Goal: Communication & Community: Answer question/provide support

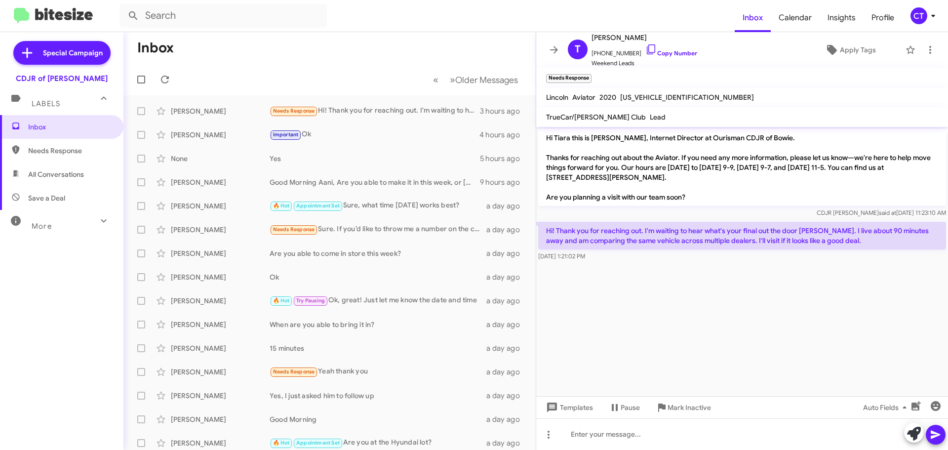
click at [918, 20] on div "CT" at bounding box center [918, 15] width 17 height 17
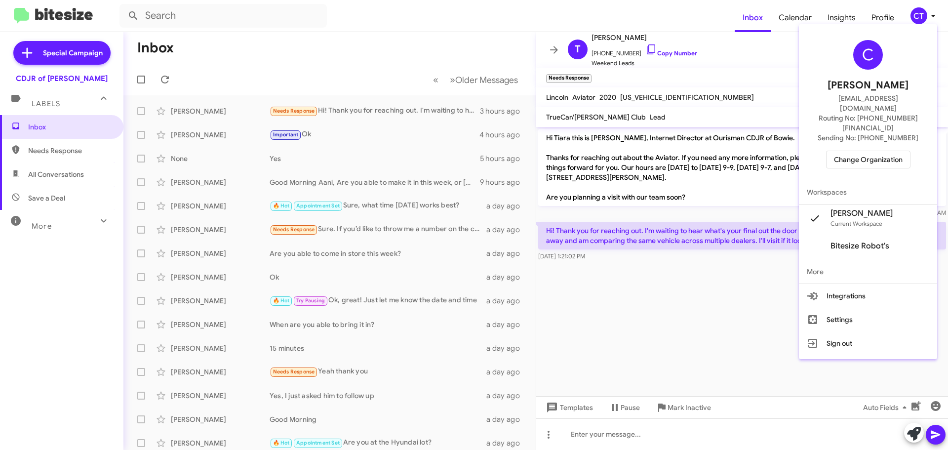
click at [888, 151] on span "Change Organization" at bounding box center [868, 159] width 69 height 17
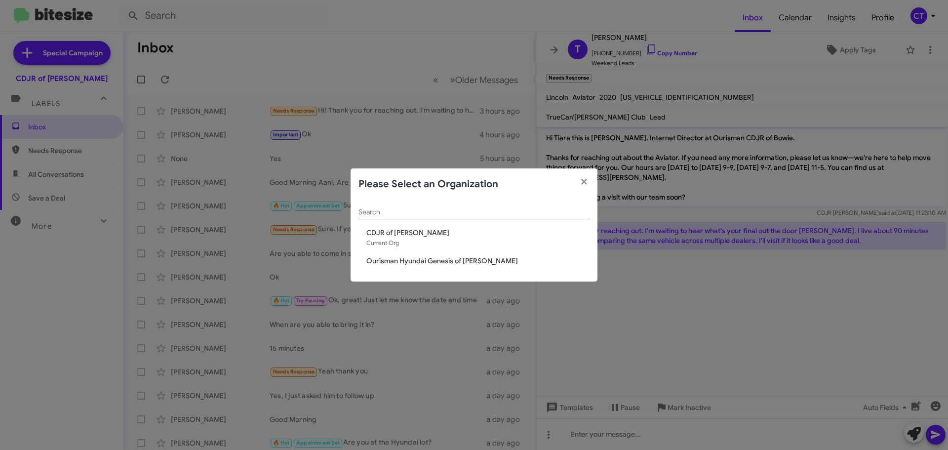
click at [457, 257] on span "Ourisman Hyundai Genesis of Bowie" at bounding box center [477, 261] width 223 height 10
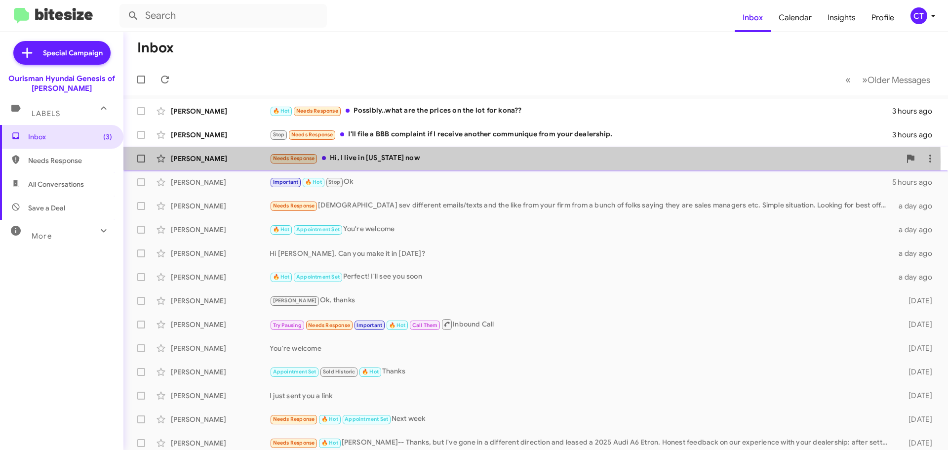
click at [370, 162] on div "Needs Response Hi, I live in Georgia now" at bounding box center [585, 158] width 631 height 11
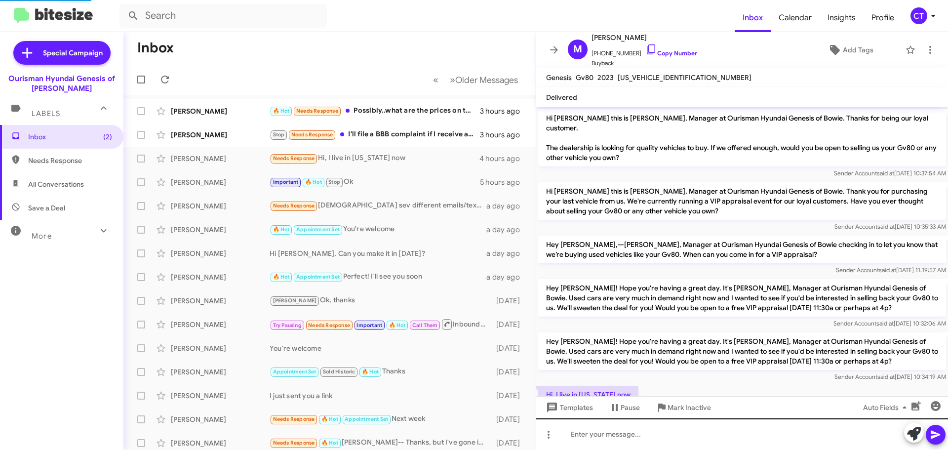
scroll to position [26, 0]
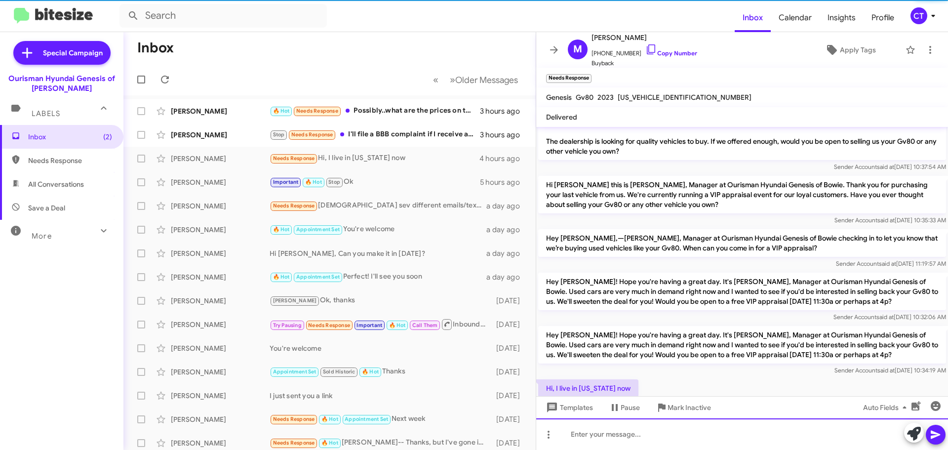
click at [615, 435] on div at bounding box center [742, 434] width 412 height 32
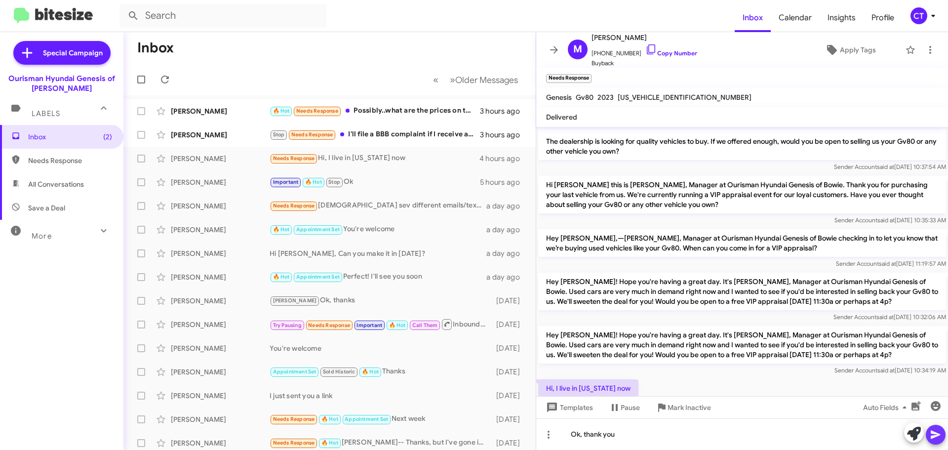
click at [934, 436] on icon at bounding box center [934, 434] width 9 height 8
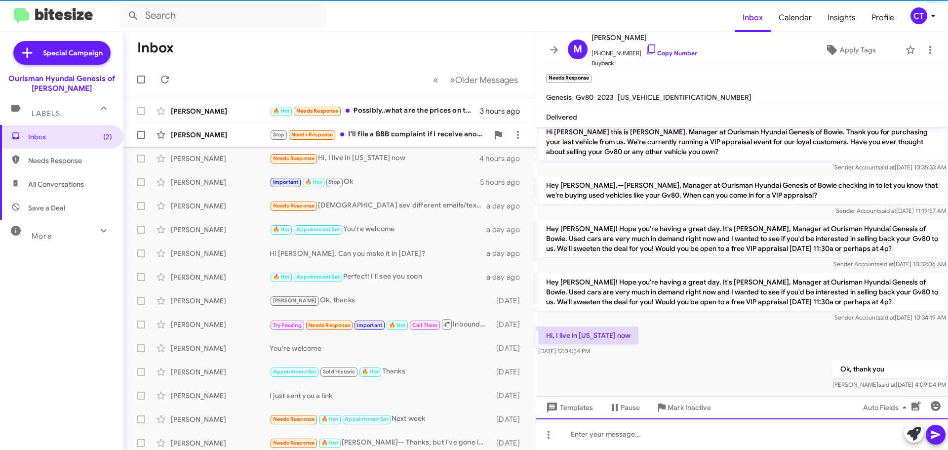
scroll to position [82, 0]
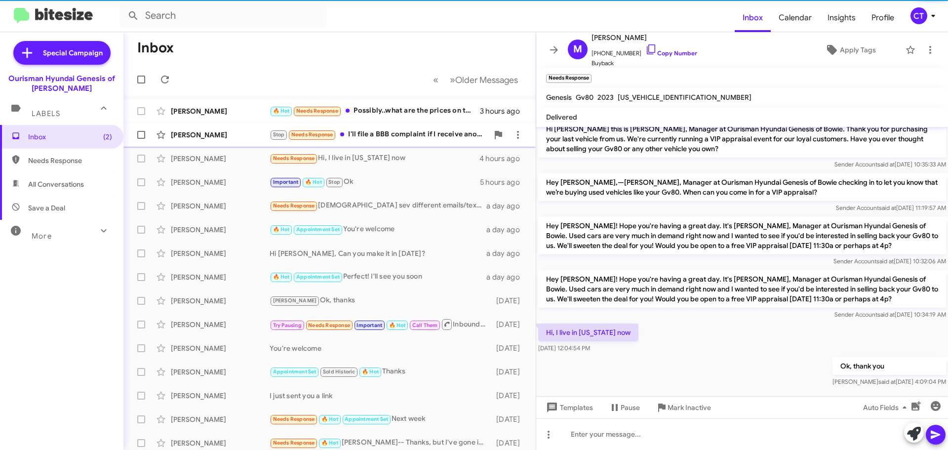
click at [425, 140] on div "Stop Needs Response I'll file a BBB complaint if I receive another communique f…" at bounding box center [379, 134] width 219 height 11
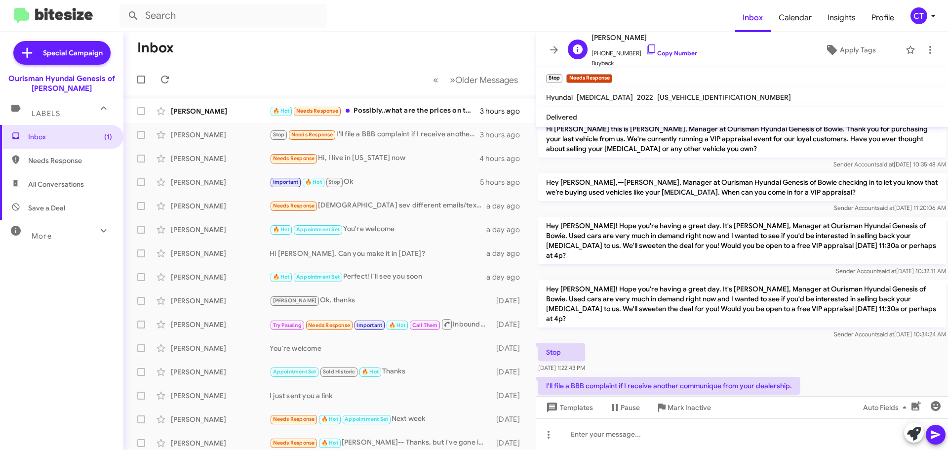
drag, startPoint x: 640, startPoint y: 45, endPoint x: 630, endPoint y: 49, distance: 10.2
click at [645, 45] on icon at bounding box center [651, 49] width 12 height 12
click at [929, 46] on span at bounding box center [930, 50] width 20 height 12
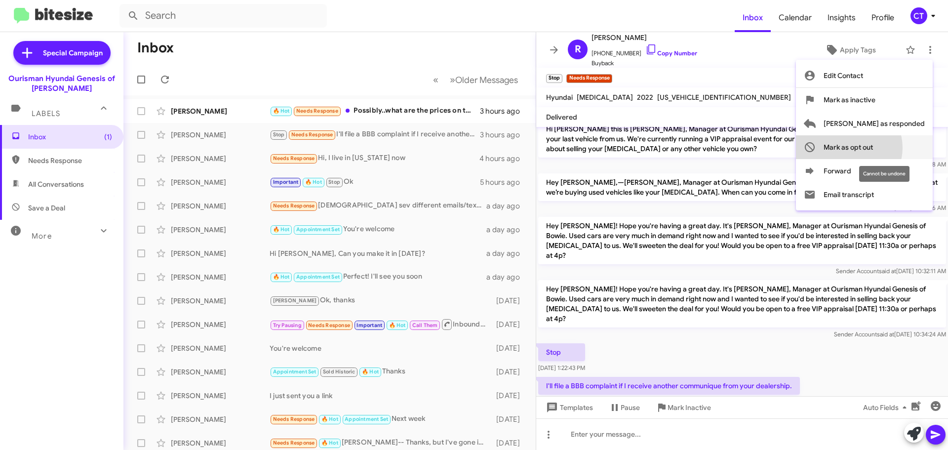
click at [873, 148] on span "Mark as opt out" at bounding box center [847, 147] width 49 height 24
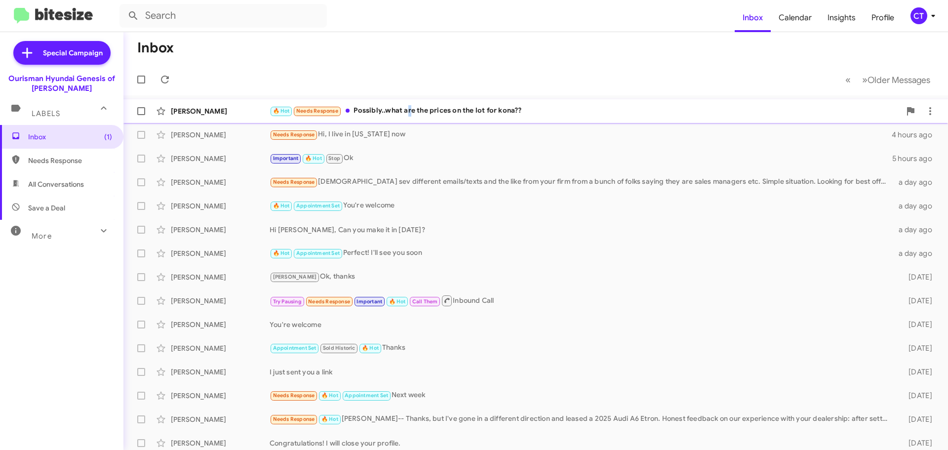
click at [409, 108] on div "🔥 Hot Needs Response Possibly..what are the prices on the lot for kona??" at bounding box center [585, 110] width 631 height 11
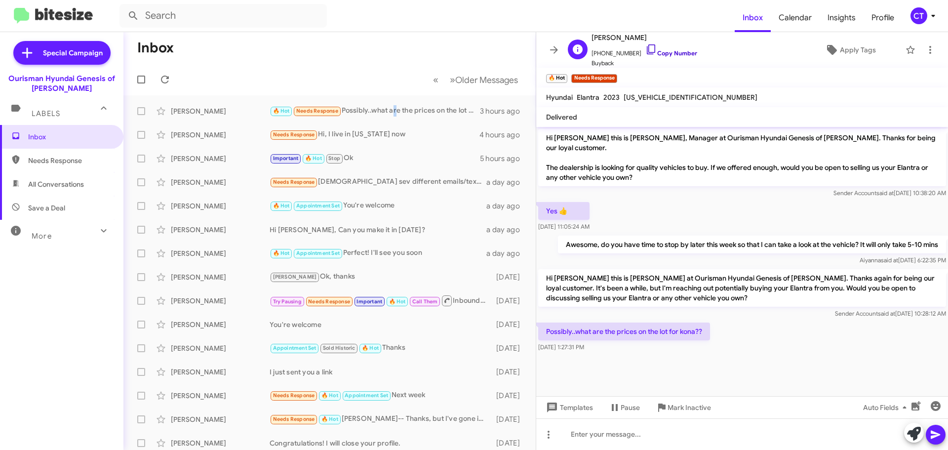
click at [645, 45] on icon at bounding box center [651, 49] width 12 height 12
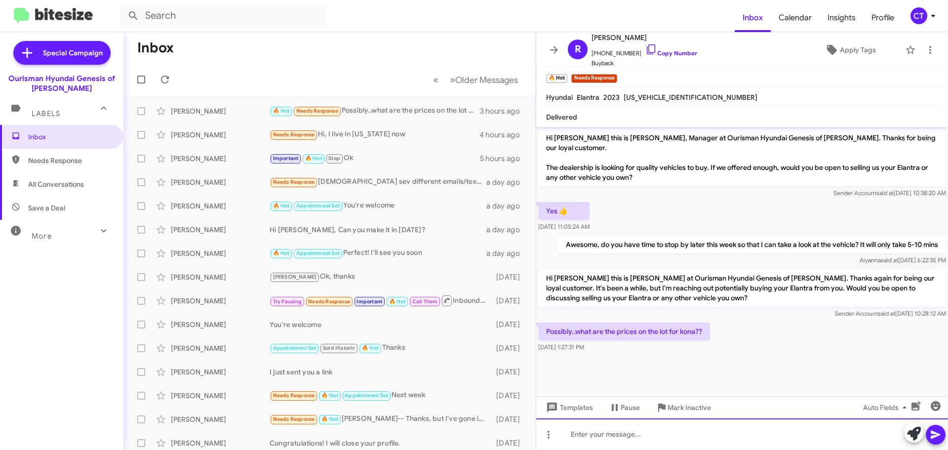
click at [596, 431] on div at bounding box center [742, 434] width 412 height 32
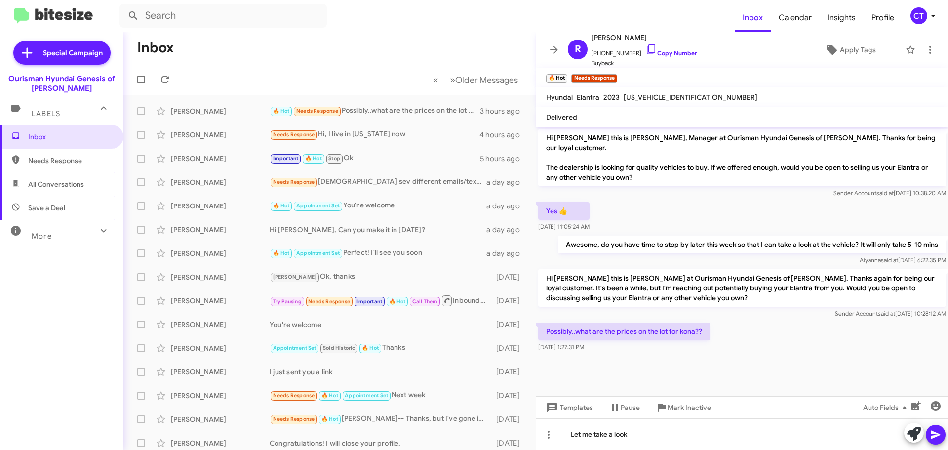
click at [930, 433] on icon at bounding box center [935, 434] width 12 height 12
click at [929, 53] on icon at bounding box center [930, 50] width 2 height 8
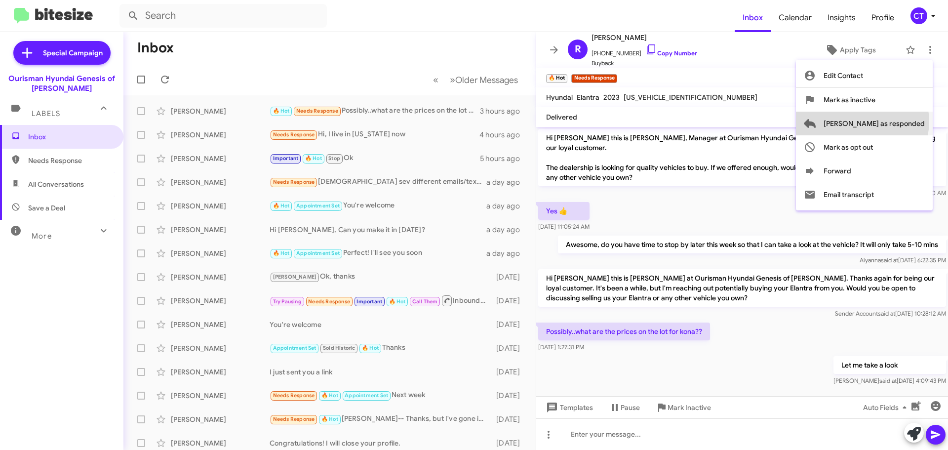
click at [901, 121] on span "Mark as responded" at bounding box center [873, 124] width 101 height 24
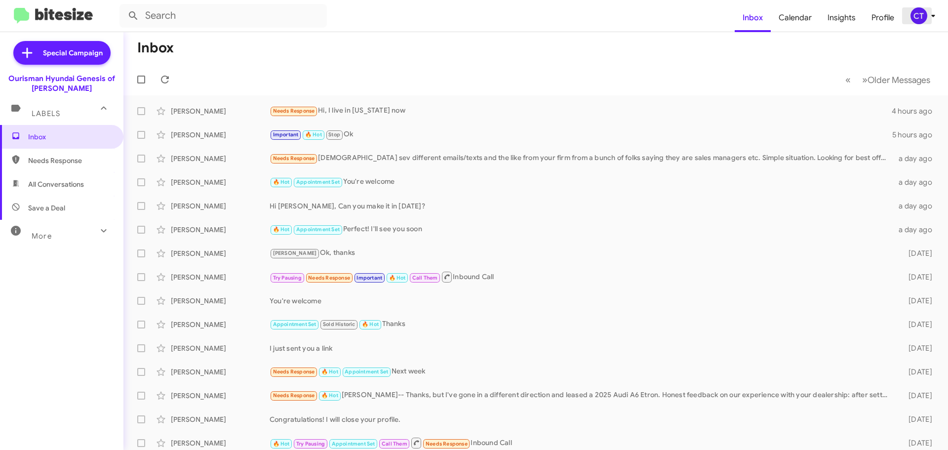
click at [926, 16] on div "CT" at bounding box center [918, 15] width 17 height 17
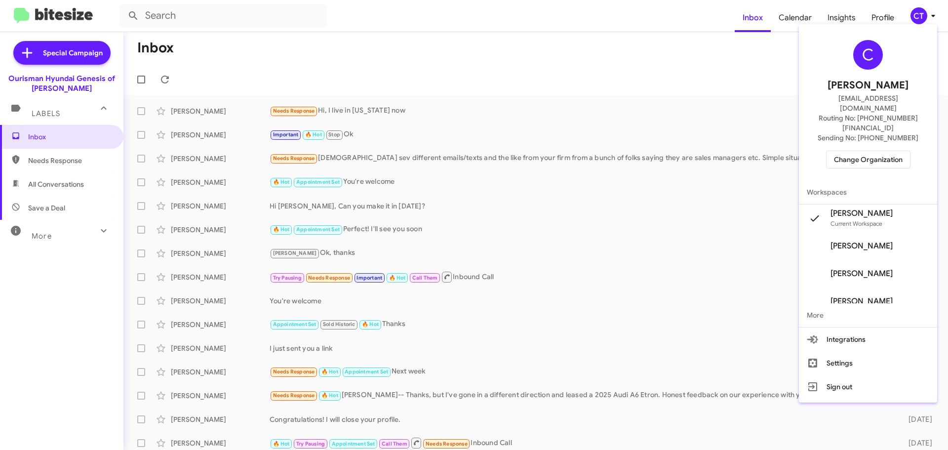
click at [870, 151] on span "Change Organization" at bounding box center [868, 159] width 69 height 17
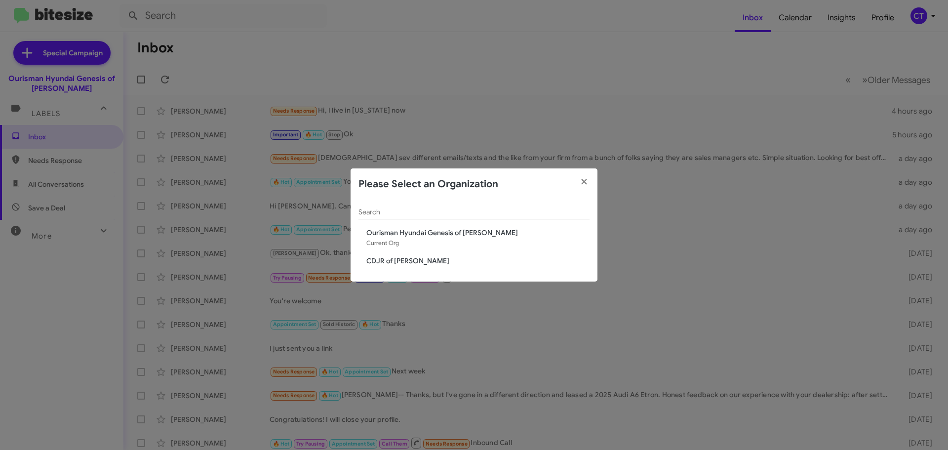
click at [407, 256] on span "CDJR of [PERSON_NAME]" at bounding box center [477, 261] width 223 height 10
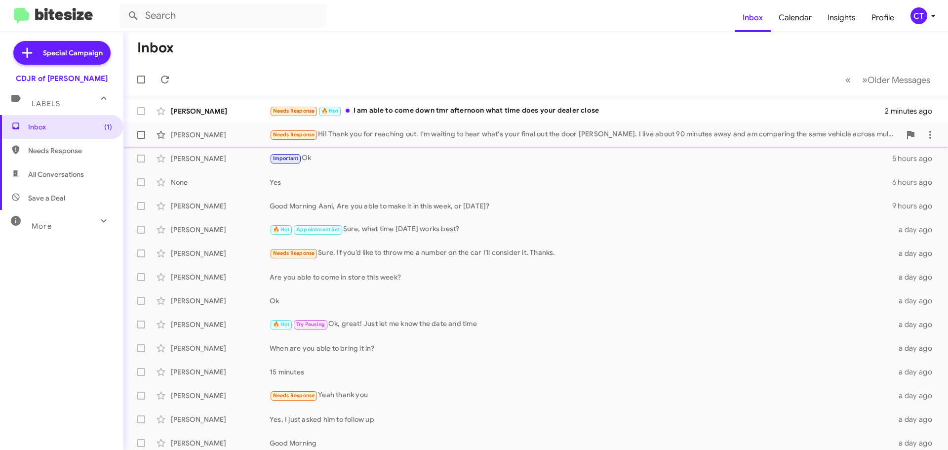
drag, startPoint x: 502, startPoint y: 107, endPoint x: 515, endPoint y: 130, distance: 26.5
click at [502, 107] on div "Needs Response 🔥 Hot I am able to come down tmr afternoon what time does your d…" at bounding box center [577, 110] width 615 height 11
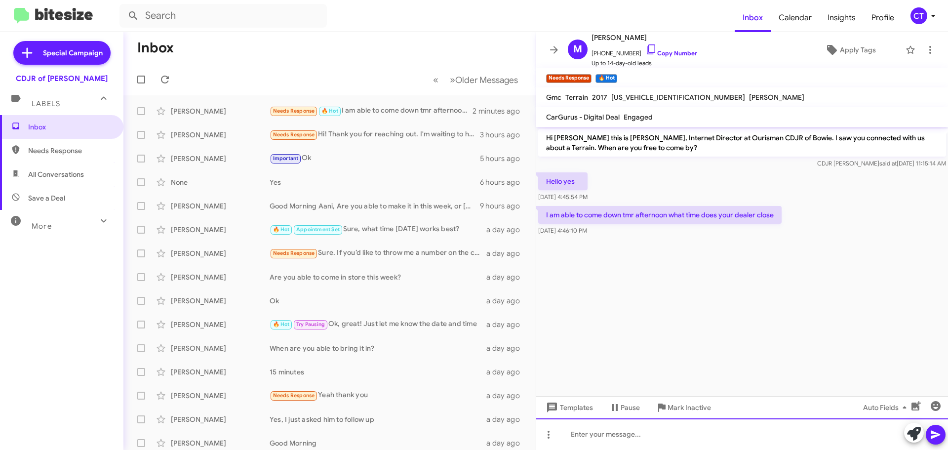
click at [617, 436] on div at bounding box center [742, 434] width 412 height 32
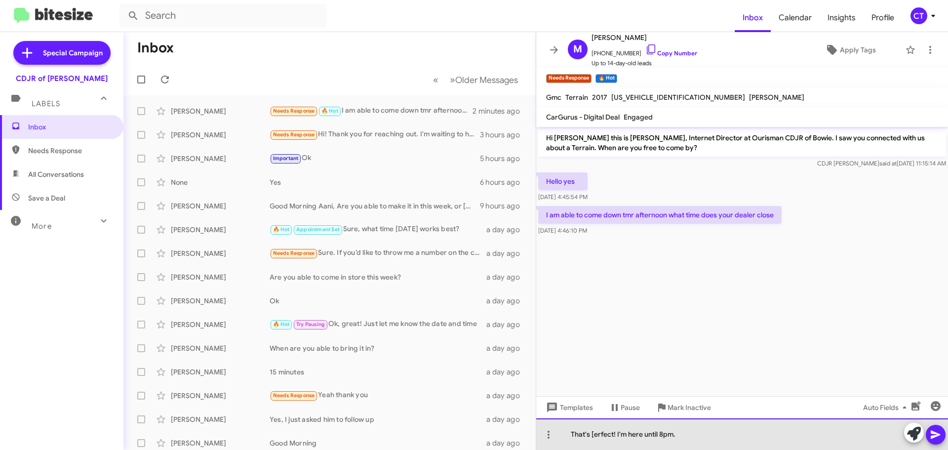
click at [594, 433] on div "That's [erfect! I'm here until 8pm." at bounding box center [742, 434] width 412 height 32
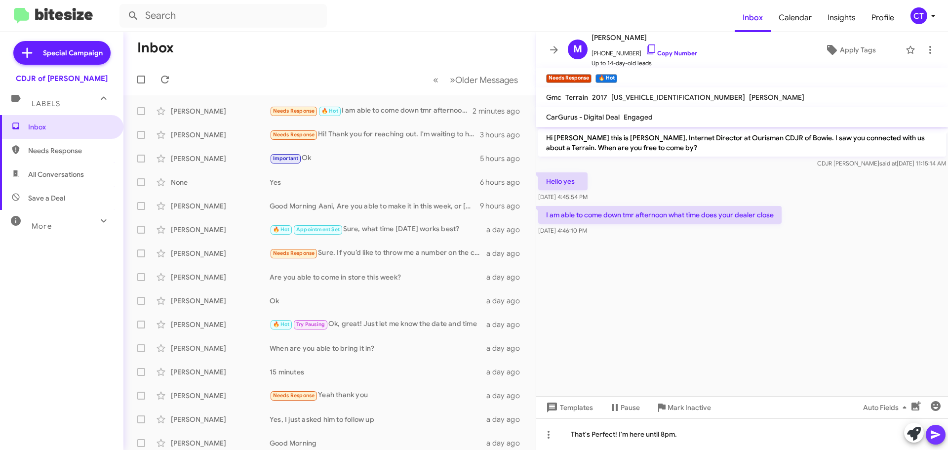
click at [935, 434] on icon at bounding box center [935, 434] width 12 height 12
click at [646, 48] on icon at bounding box center [651, 49] width 12 height 12
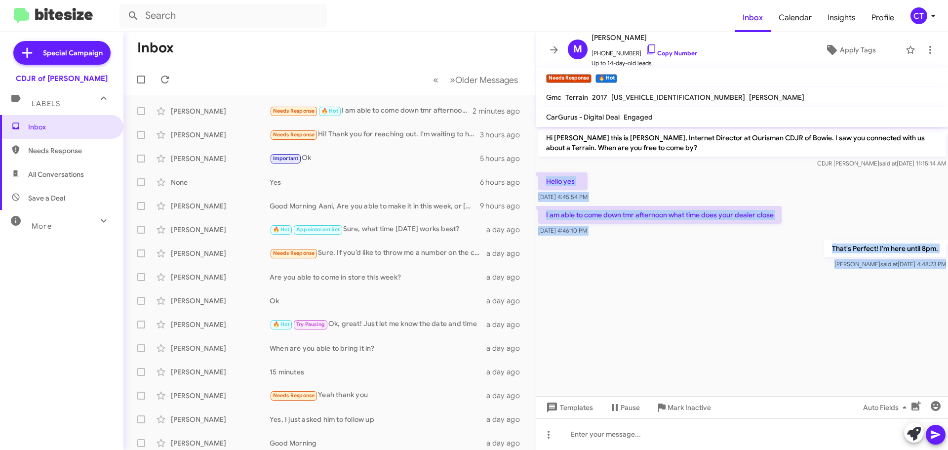
drag, startPoint x: 541, startPoint y: 176, endPoint x: 945, endPoint y: 277, distance: 416.1
click at [945, 277] on cdk-virtual-scroll-viewport "Hi Marco this is Ciara Taylor, Internet Director at Ourisman CDJR of Bowie. I s…" at bounding box center [742, 261] width 412 height 269
copy div "Hello yes Sep 9, 2025, 4:45:54 PM I am able to come down tmr afternoon what tim…"
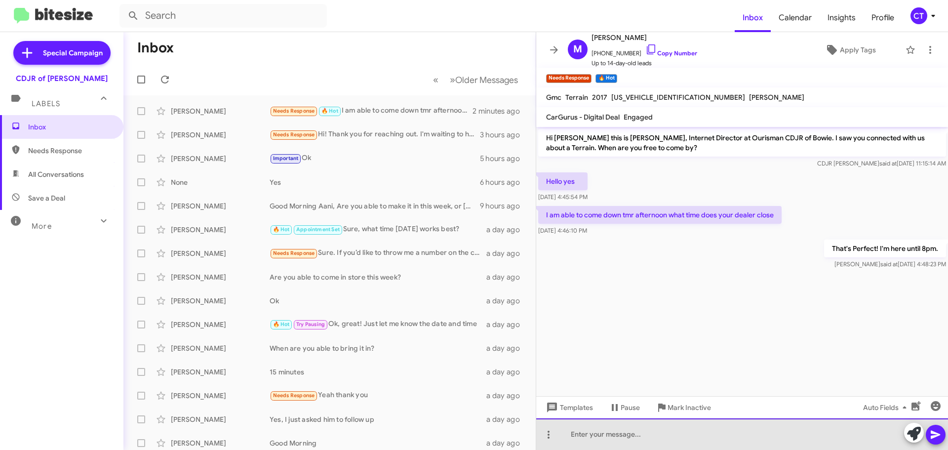
click at [644, 435] on div at bounding box center [742, 434] width 412 height 32
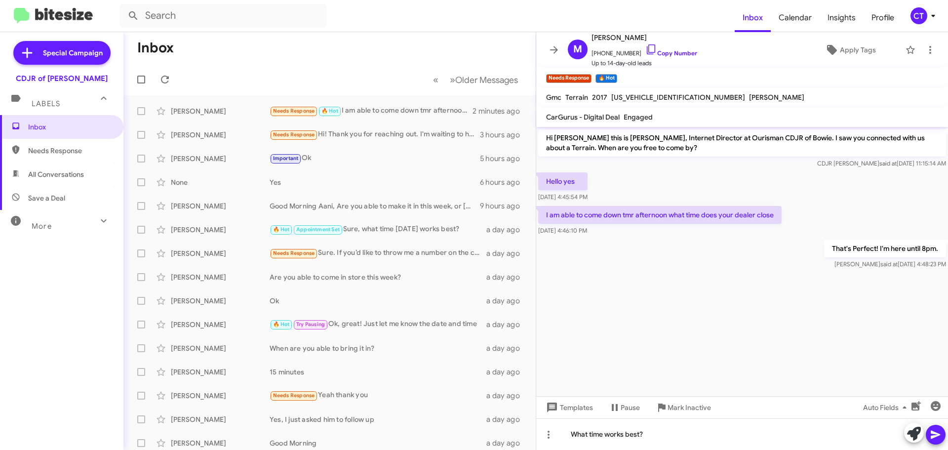
click at [938, 433] on icon at bounding box center [935, 434] width 12 height 12
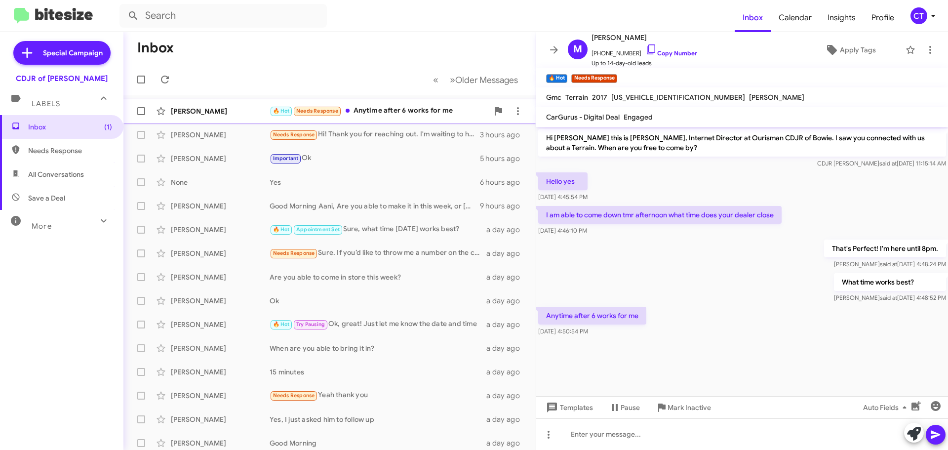
click at [410, 110] on div "🔥 Hot Needs Response Anytime after 6 works for me" at bounding box center [379, 110] width 219 height 11
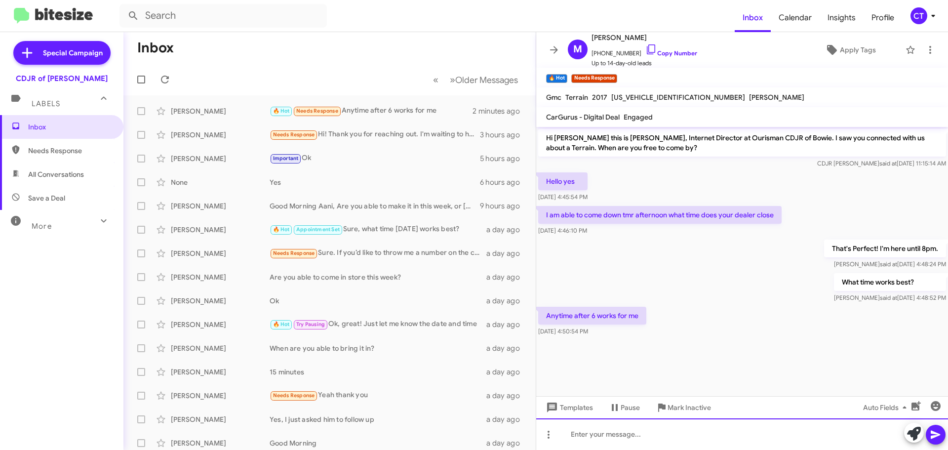
click at [590, 440] on div at bounding box center [742, 434] width 412 height 32
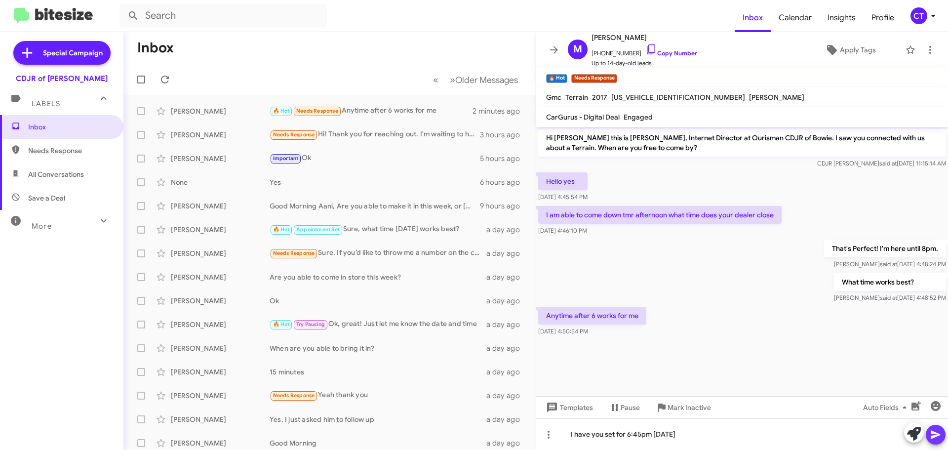
click at [927, 431] on button at bounding box center [935, 434] width 20 height 20
